Goal: Find specific page/section: Find specific page/section

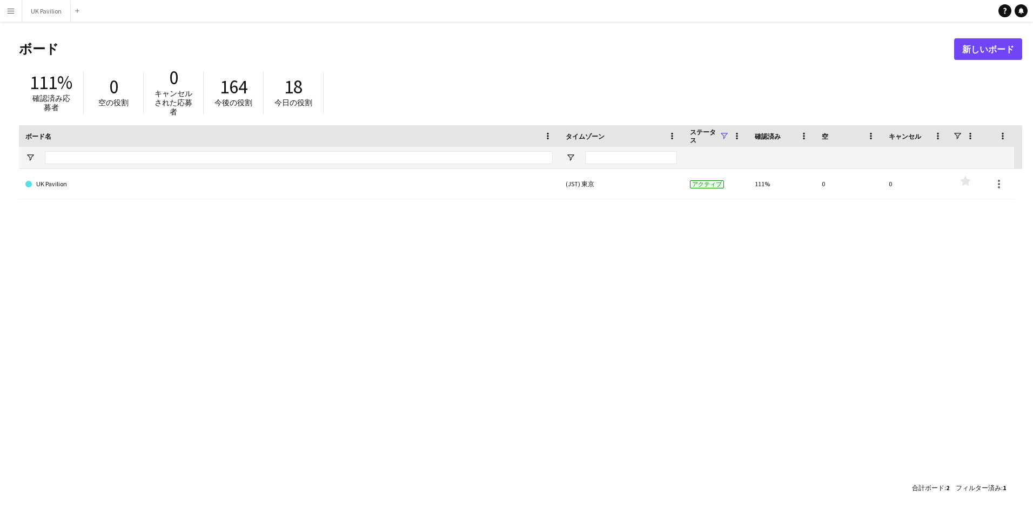
click at [10, 10] on app-icon "メニュー" at bounding box center [10, 10] width 9 height 9
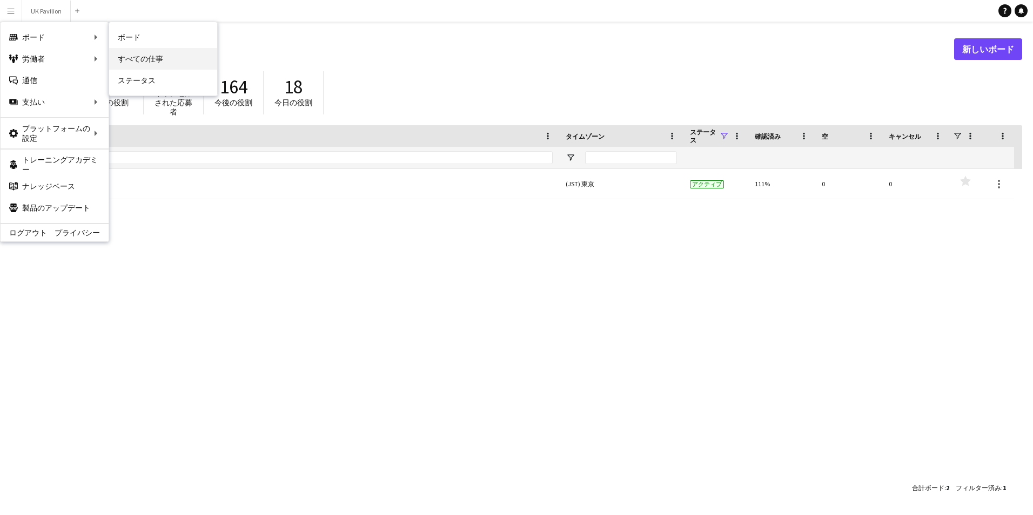
click at [138, 58] on link "すべての仕事" at bounding box center [163, 59] width 108 height 22
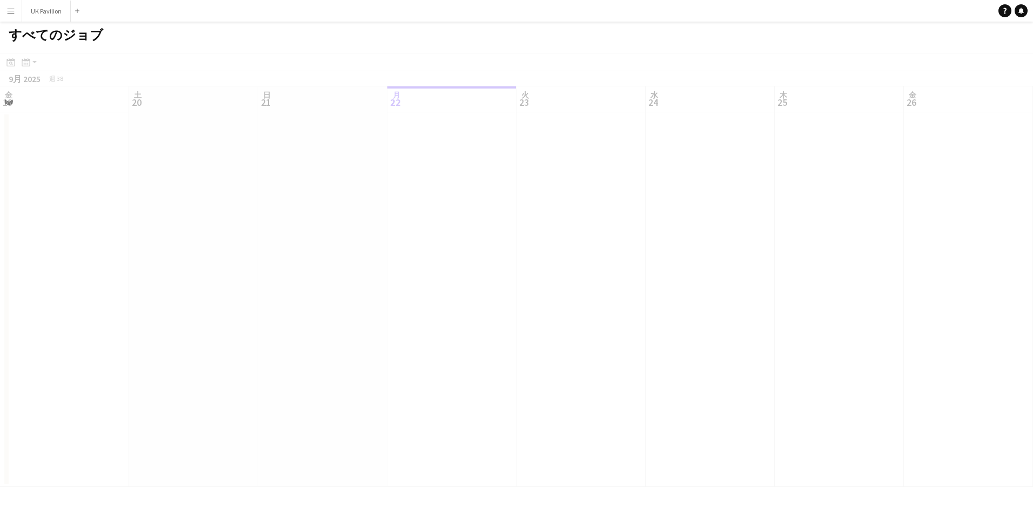
scroll to position [0, 258]
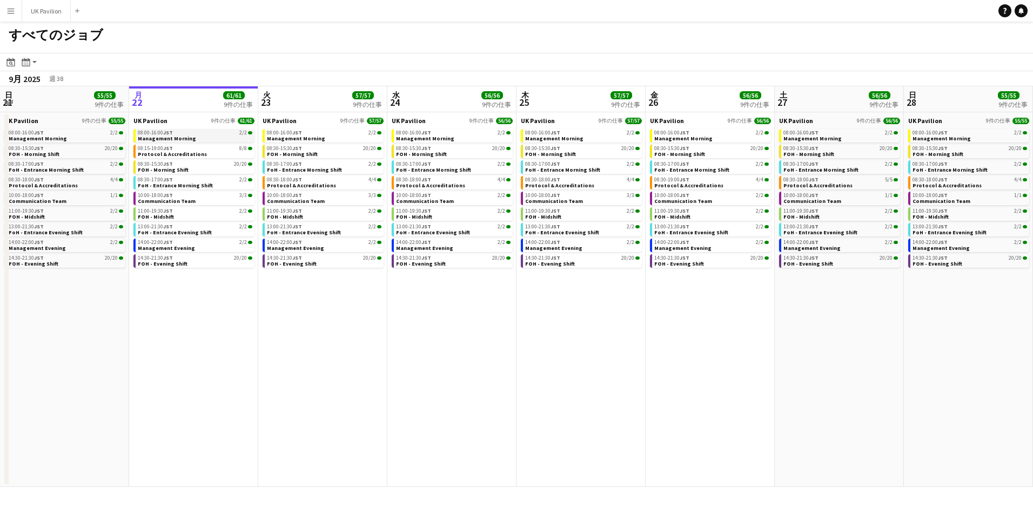
click at [210, 135] on div "08:00-16:00 JST 2/2" at bounding box center [195, 132] width 115 height 5
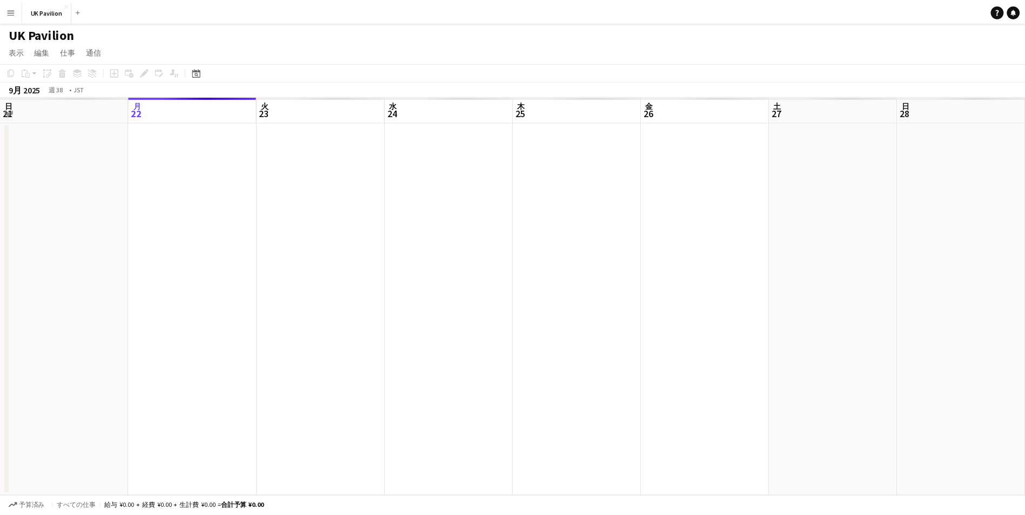
scroll to position [0, 372]
